Goal: Information Seeking & Learning: Learn about a topic

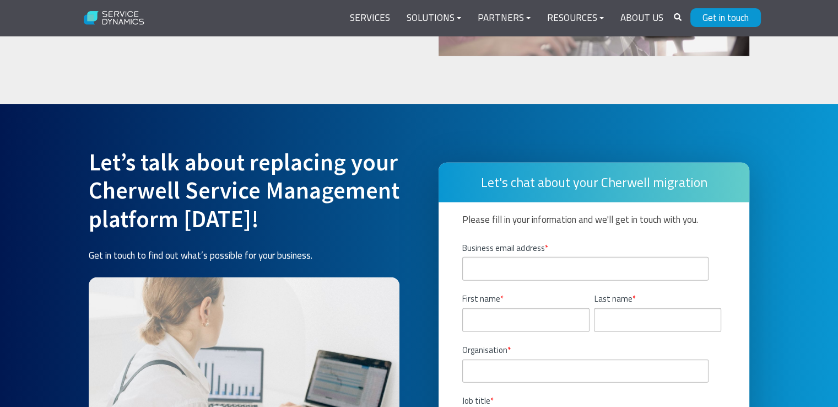
scroll to position [2600, 0]
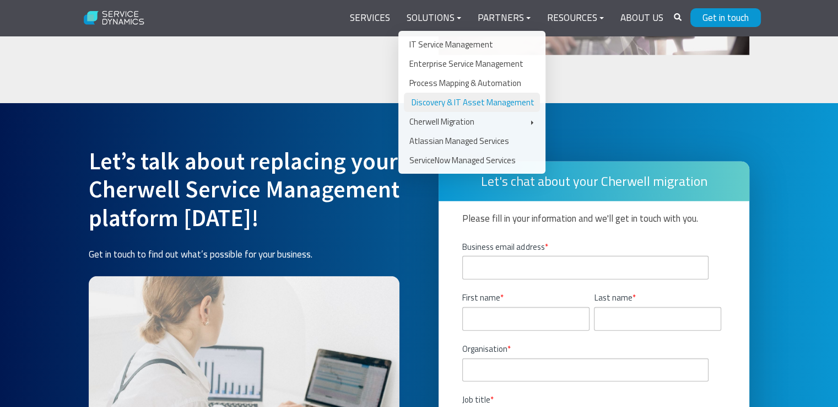
click at [453, 98] on link "Discovery & IT Asset Management" at bounding box center [472, 102] width 136 height 19
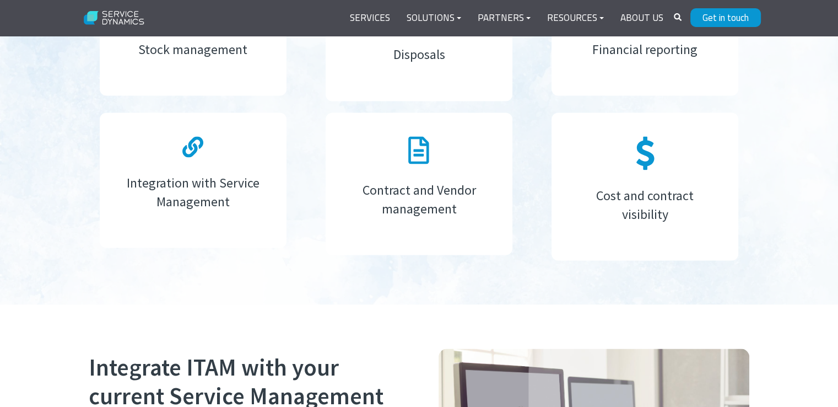
scroll to position [1697, 0]
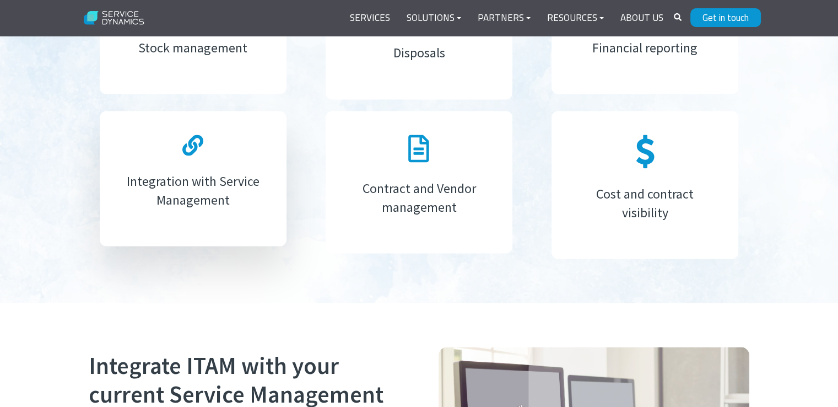
click at [192, 136] on icon at bounding box center [192, 144] width 21 height 21
click at [189, 194] on h4 "Integration with Service Management" at bounding box center [192, 190] width 139 height 37
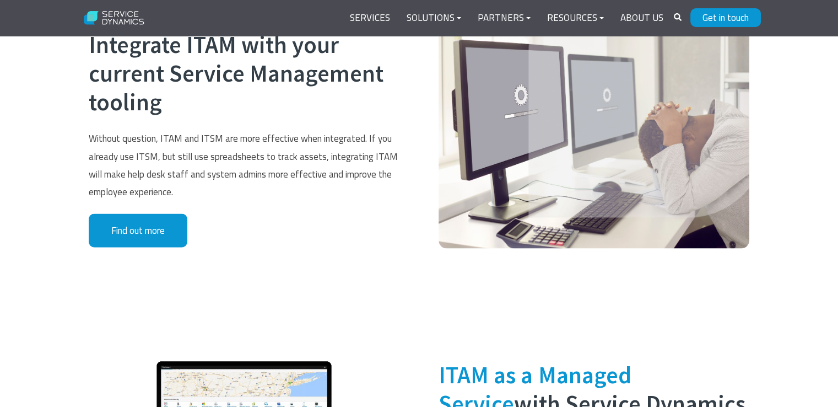
scroll to position [1939, 0]
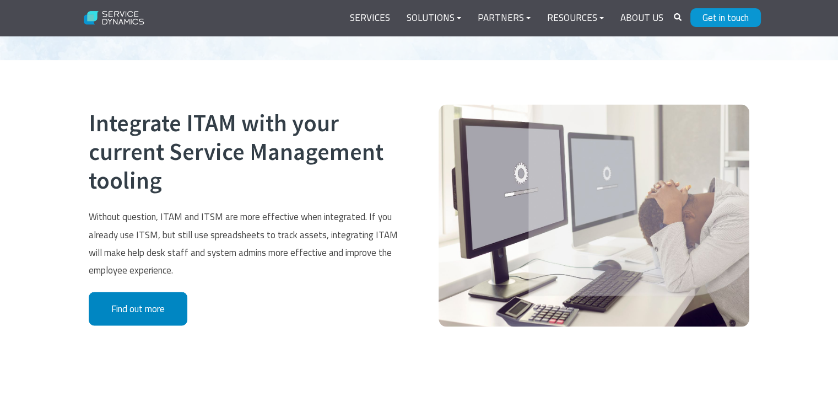
click at [143, 310] on link "Find out more" at bounding box center [138, 308] width 99 height 34
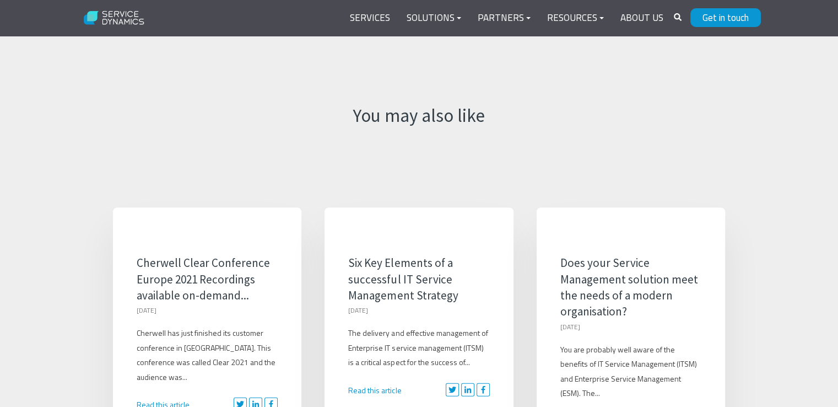
scroll to position [2296, 0]
